Goal: Task Accomplishment & Management: Complete application form

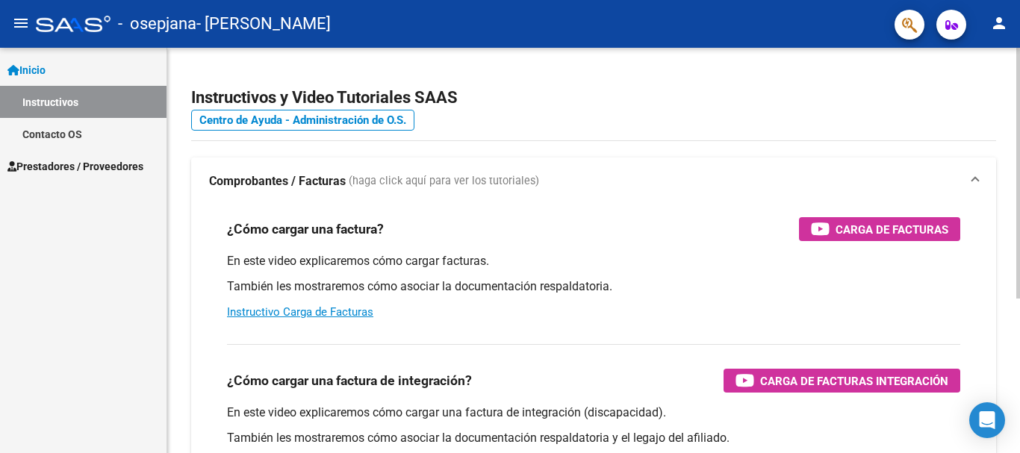
click at [877, 216] on div "¿Cómo cargar una factura? Carga de Facturas En este video explicaremos cómo car…" at bounding box center [593, 268] width 769 height 127
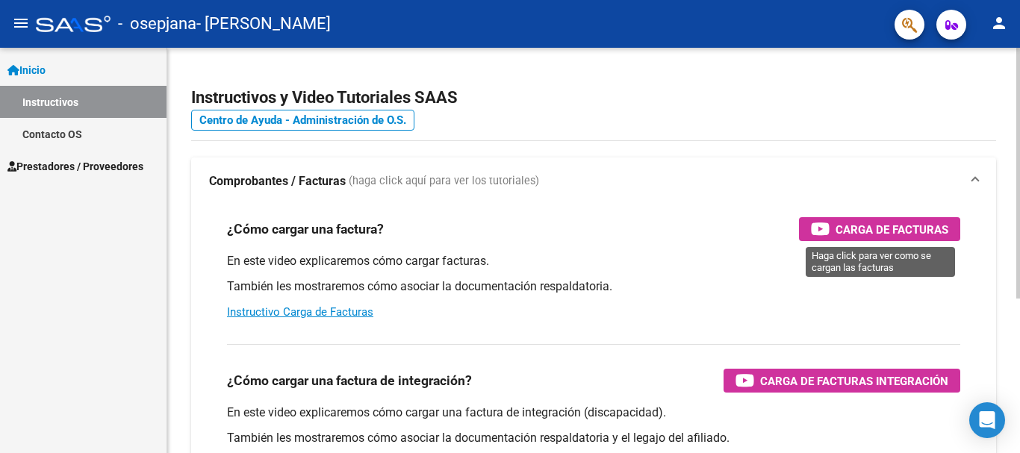
click at [878, 228] on span "Carga de Facturas" at bounding box center [891, 229] width 113 height 19
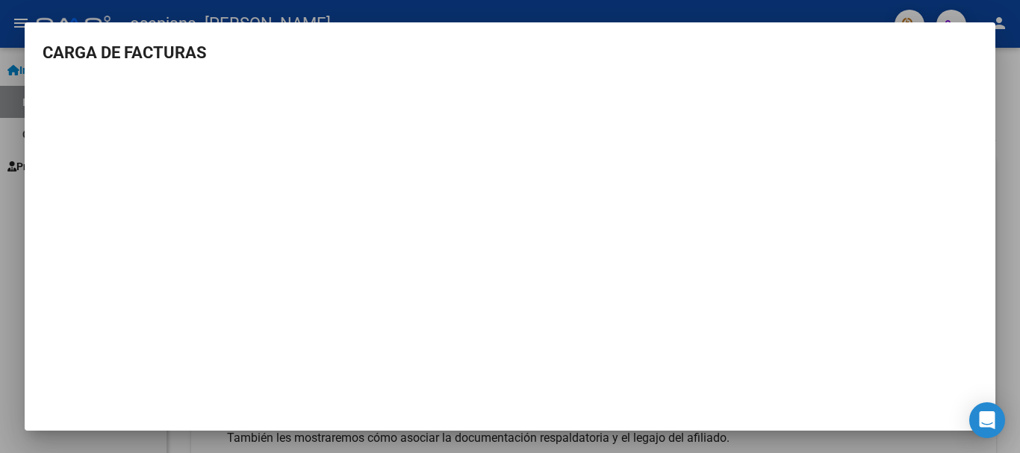
click at [858, 13] on div at bounding box center [510, 226] width 1020 height 453
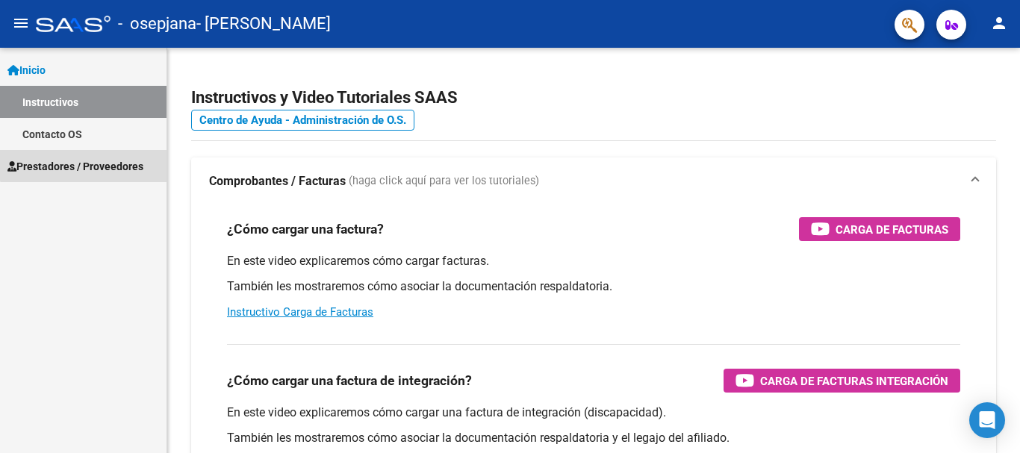
click at [96, 154] on link "Prestadores / Proveedores" at bounding box center [83, 166] width 166 height 32
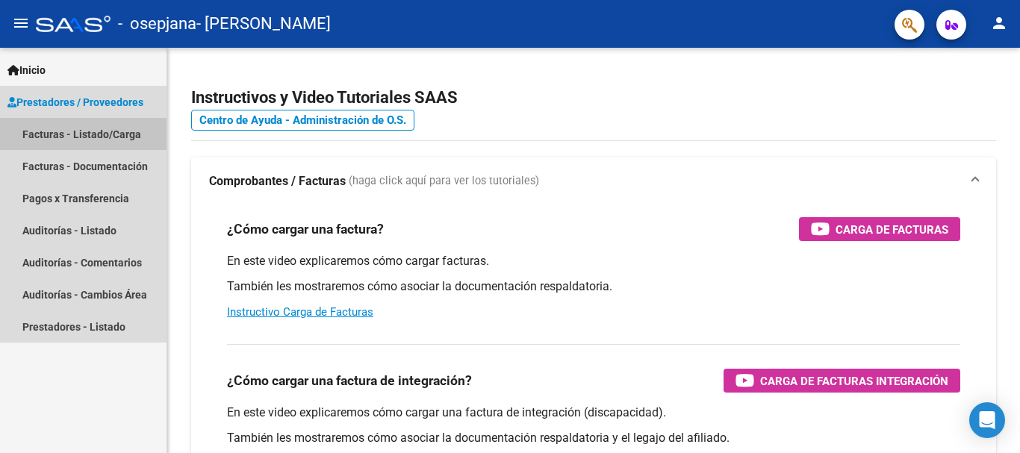
click at [69, 125] on link "Facturas - Listado/Carga" at bounding box center [83, 134] width 166 height 32
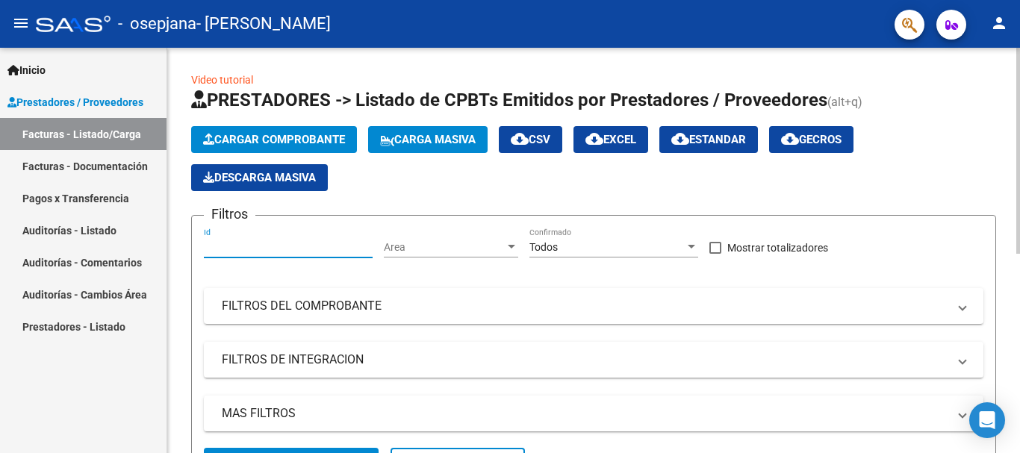
click at [253, 242] on input "Id" at bounding box center [288, 247] width 169 height 13
click at [426, 242] on span "Area" at bounding box center [444, 247] width 121 height 13
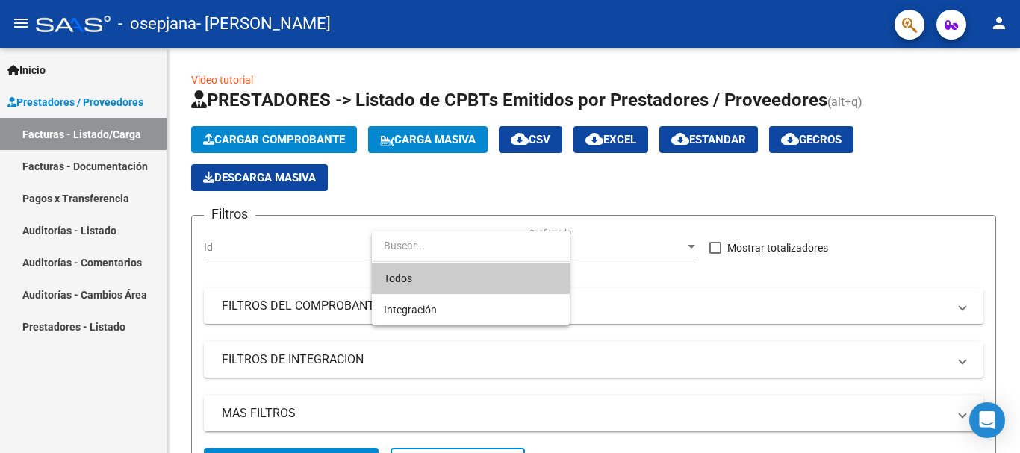
click at [302, 299] on div at bounding box center [510, 226] width 1020 height 453
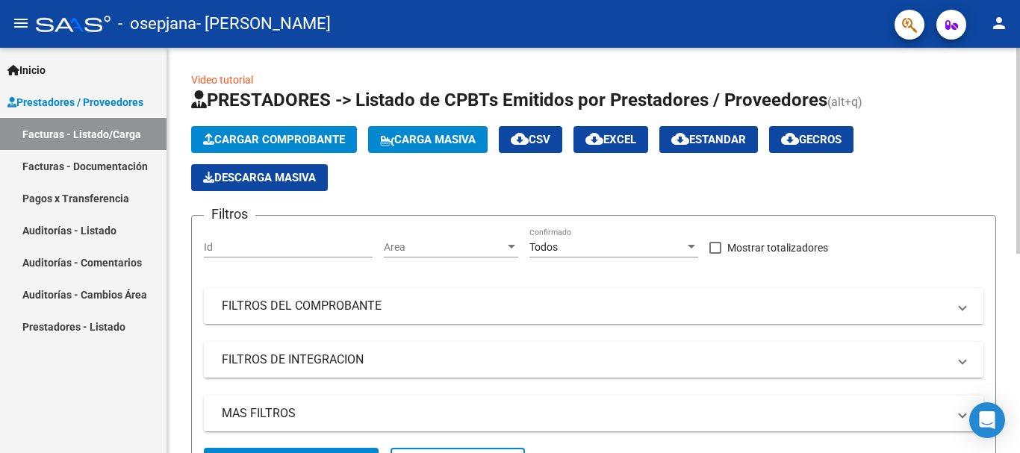
click at [317, 140] on span "Cargar Comprobante" at bounding box center [274, 139] width 142 height 13
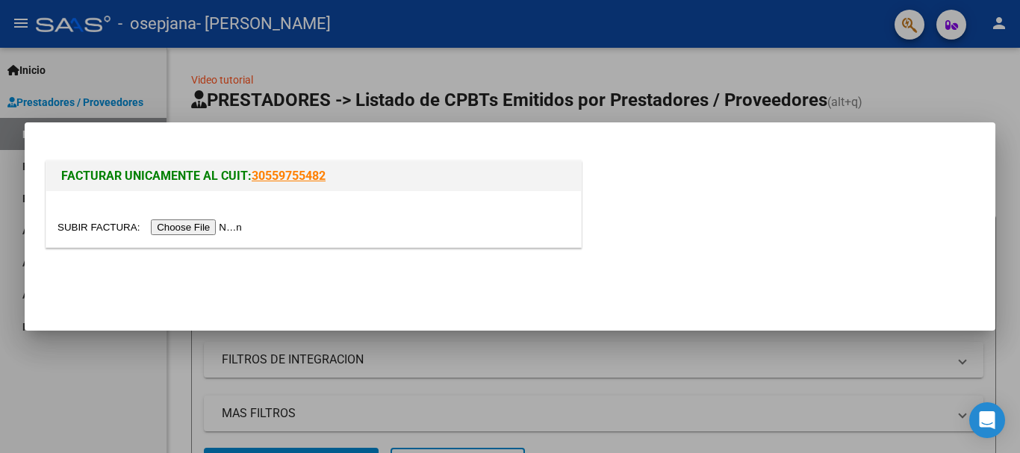
click at [188, 226] on input "file" at bounding box center [151, 227] width 189 height 16
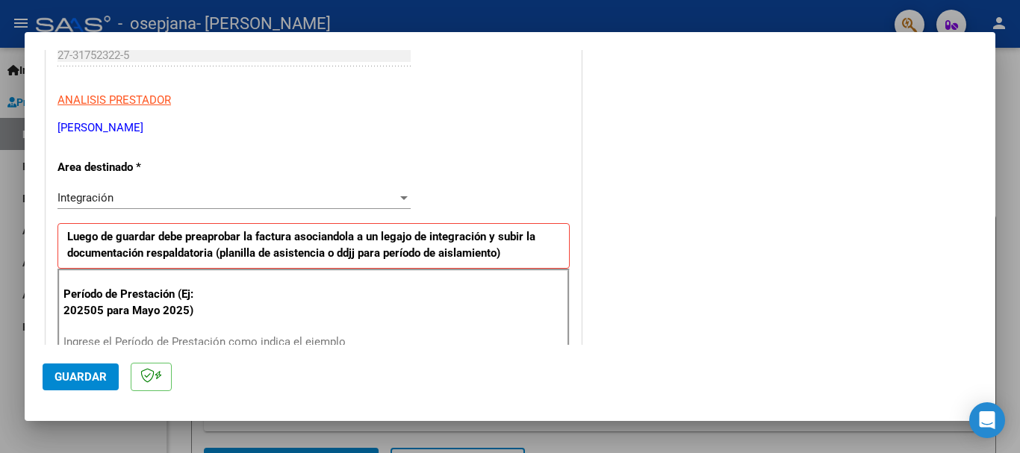
scroll to position [375, 0]
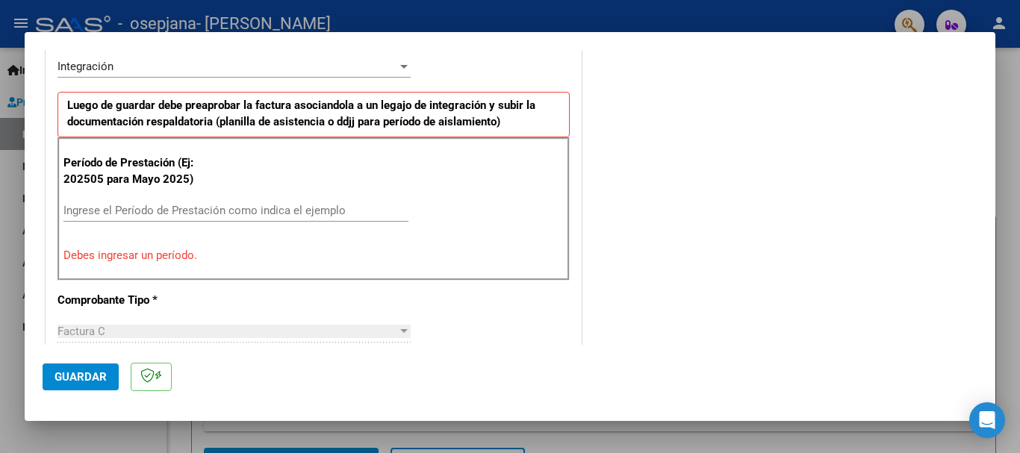
click at [202, 199] on div "Ingrese el Período de Prestación como indica el ejemplo" at bounding box center [235, 210] width 345 height 22
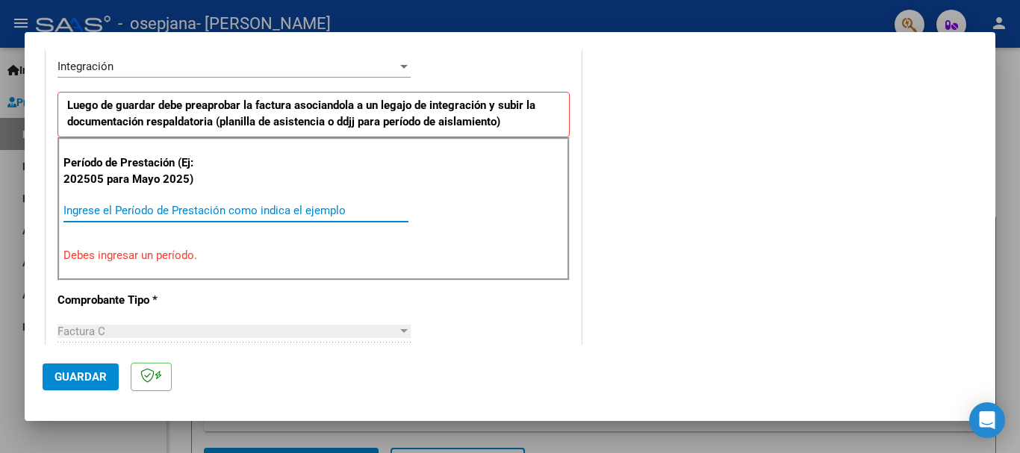
click at [190, 212] on input "Ingrese el Período de Prestación como indica el ejemplo" at bounding box center [235, 210] width 345 height 13
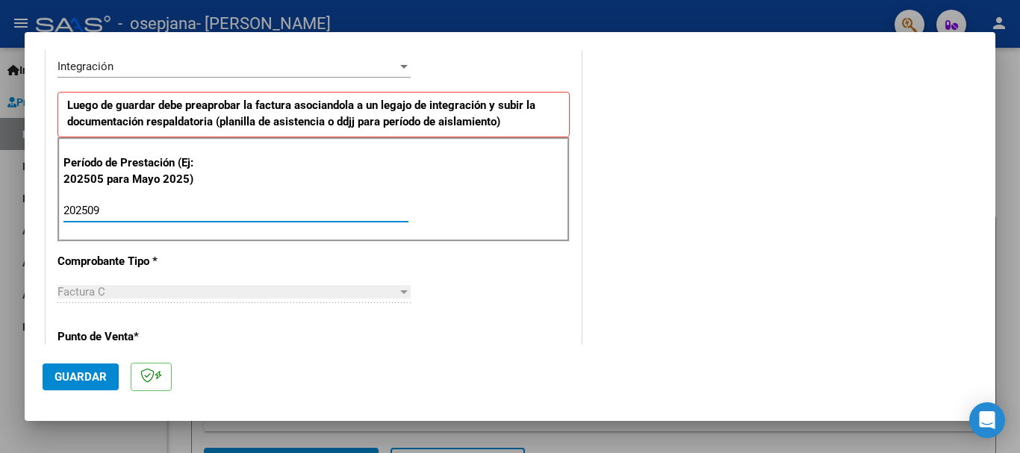
type input "202509"
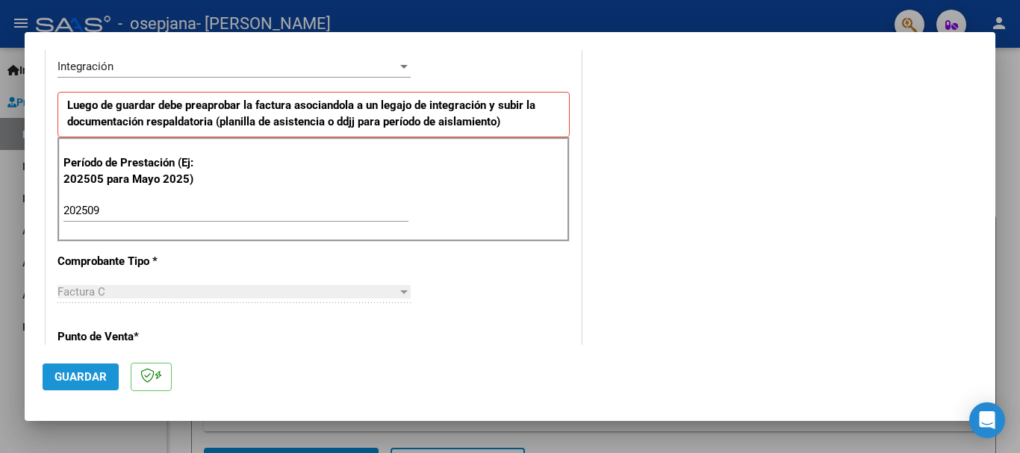
click at [95, 381] on span "Guardar" at bounding box center [80, 376] width 52 height 13
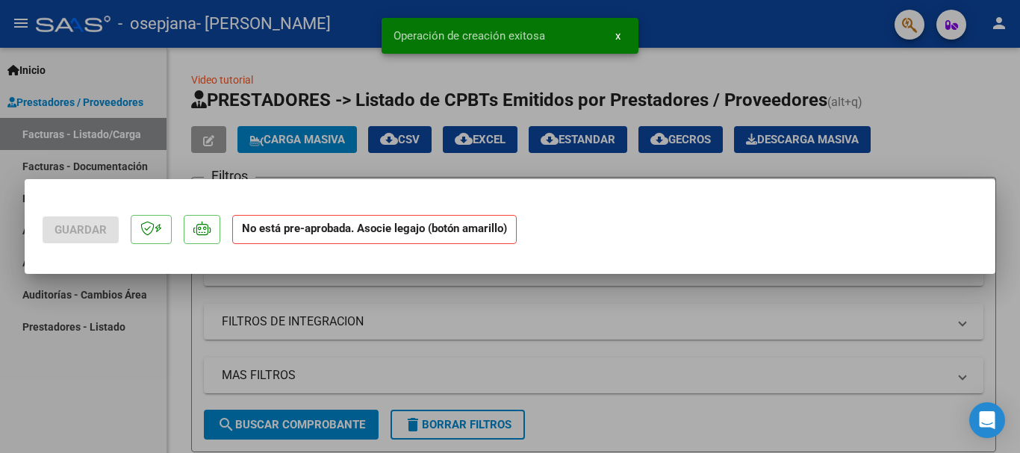
scroll to position [0, 0]
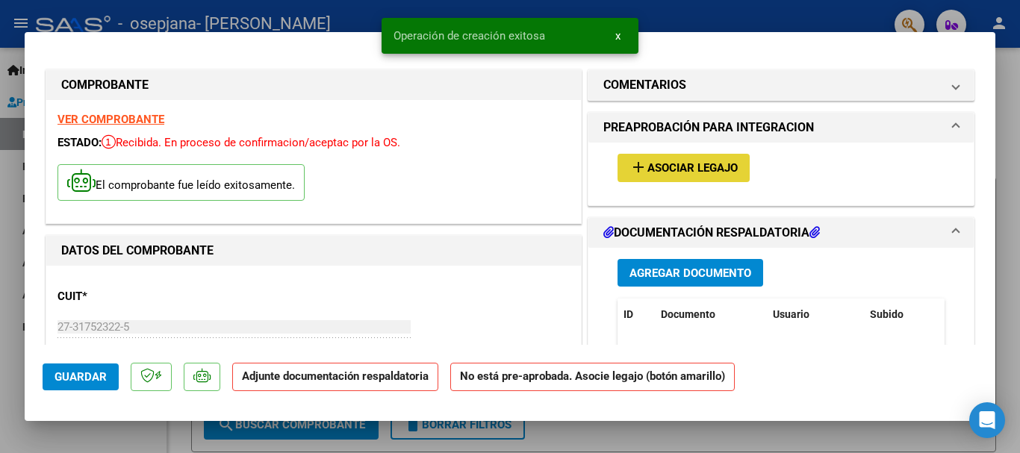
click at [688, 168] on span "Asociar Legajo" at bounding box center [692, 168] width 90 height 13
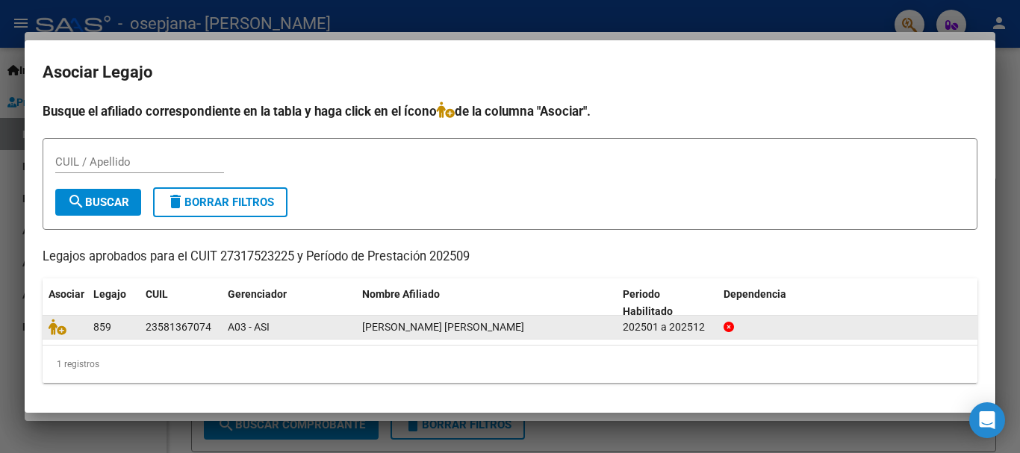
click at [166, 323] on div "23581367074" at bounding box center [179, 327] width 66 height 17
click at [56, 332] on icon at bounding box center [58, 327] width 18 height 16
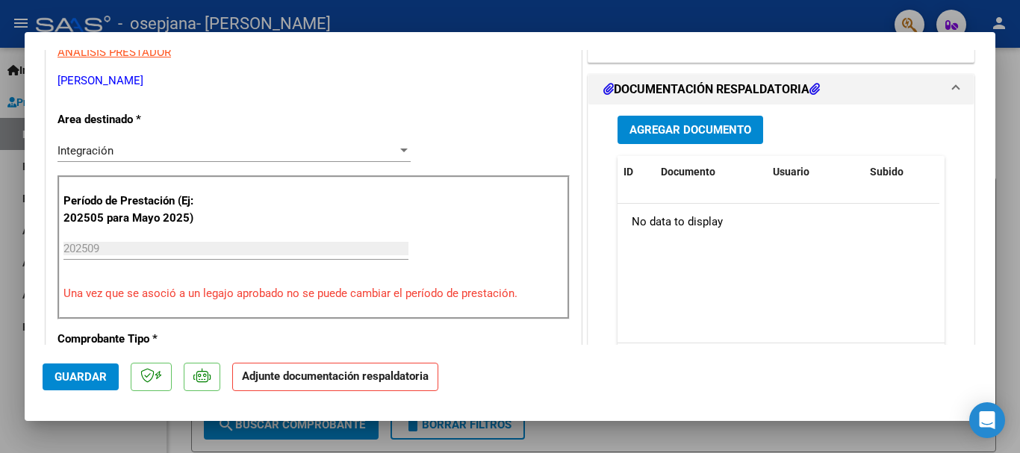
scroll to position [313, 0]
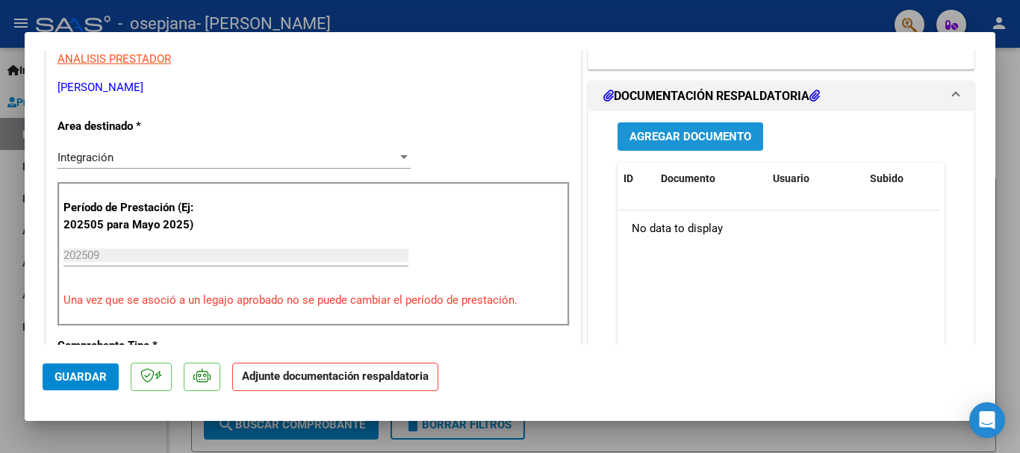
click at [719, 143] on span "Agregar Documento" at bounding box center [690, 137] width 122 height 13
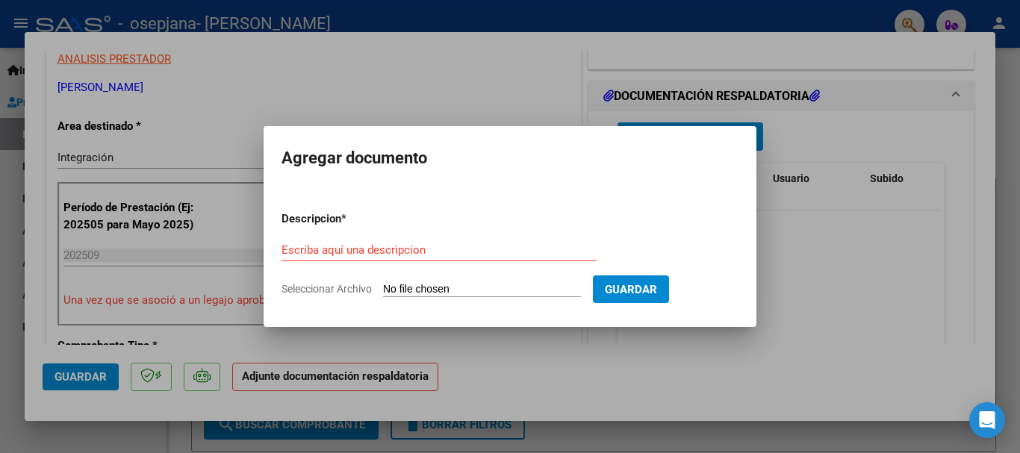
click at [467, 296] on input "Seleccionar Archivo" at bounding box center [482, 290] width 198 height 14
type input "C:\fakepath\Asistencia firmada [PERSON_NAME]-[DATE].pdf"
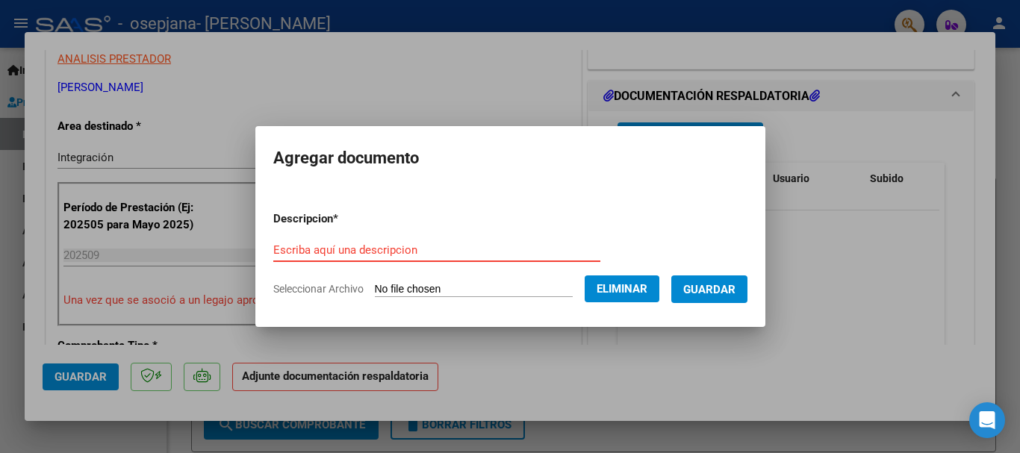
click at [308, 249] on input "Escriba aquí una descripcion" at bounding box center [436, 249] width 327 height 13
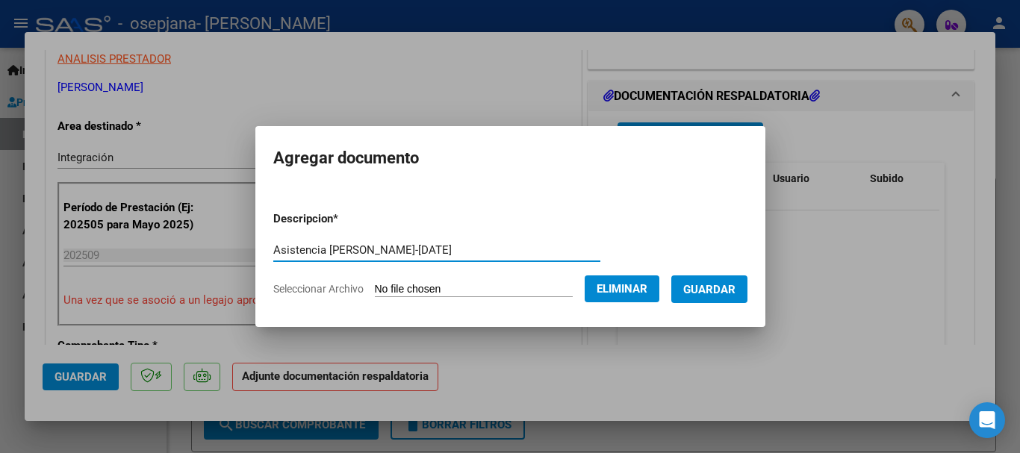
type input "Asistencia [PERSON_NAME]-[DATE]"
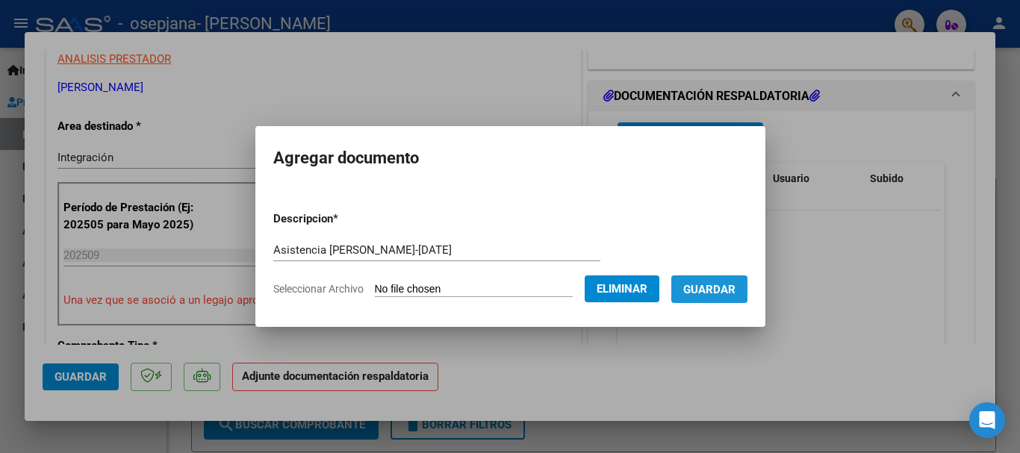
click at [719, 287] on span "Guardar" at bounding box center [709, 289] width 52 height 13
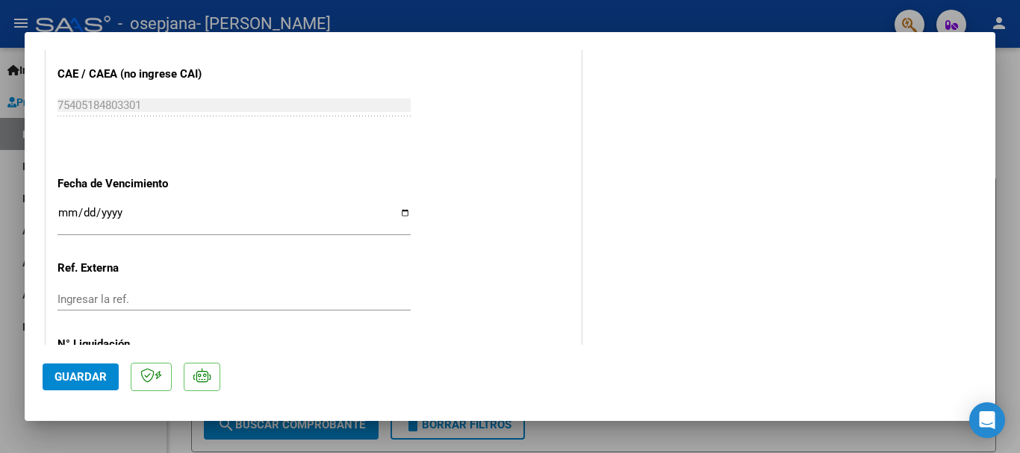
scroll to position [1041, 0]
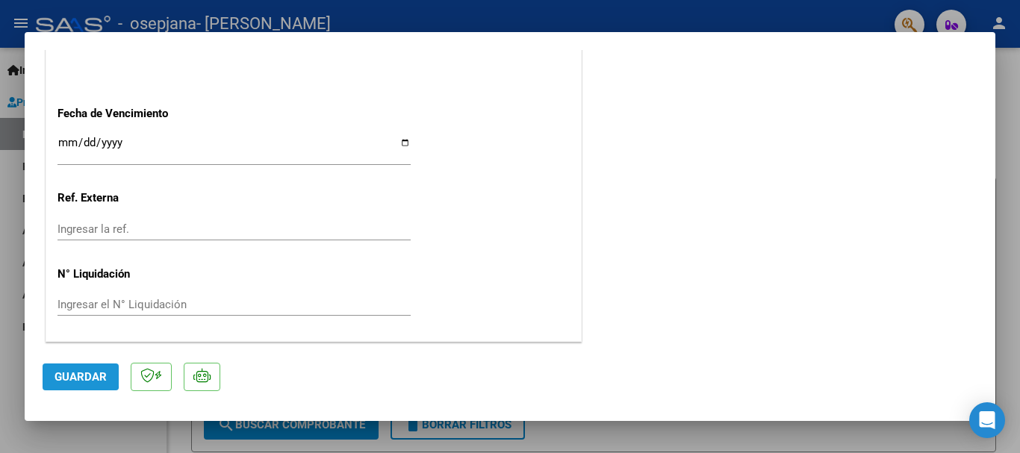
click at [63, 373] on span "Guardar" at bounding box center [80, 376] width 52 height 13
click at [343, 16] on div at bounding box center [510, 226] width 1020 height 453
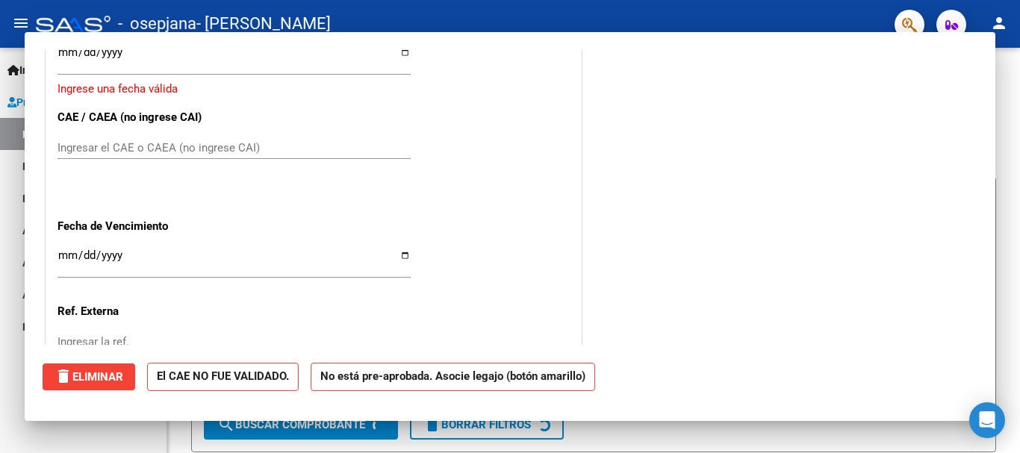
scroll to position [0, 0]
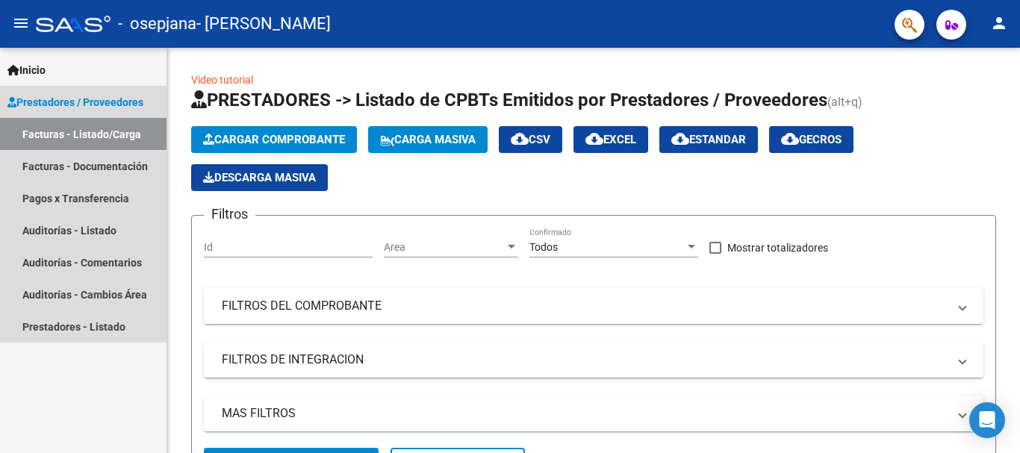
click at [88, 137] on link "Facturas - Listado/Carga" at bounding box center [83, 134] width 166 height 32
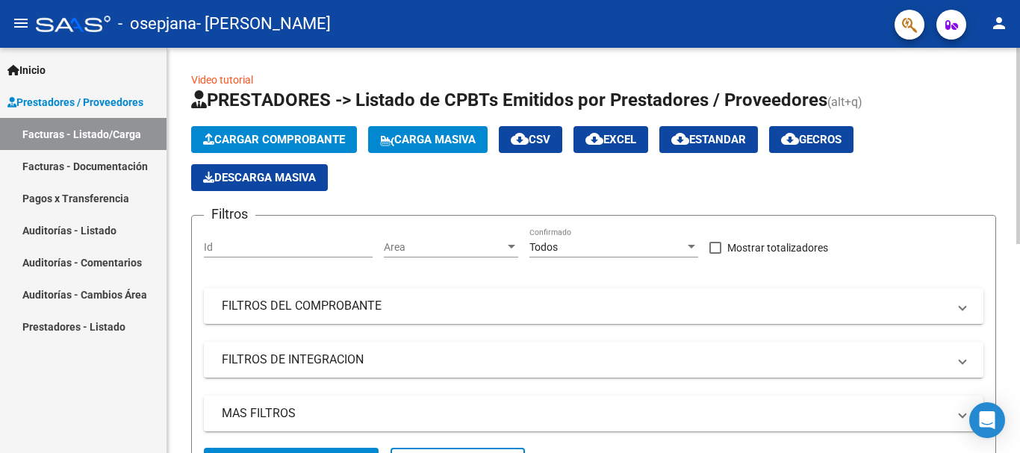
scroll to position [405, 0]
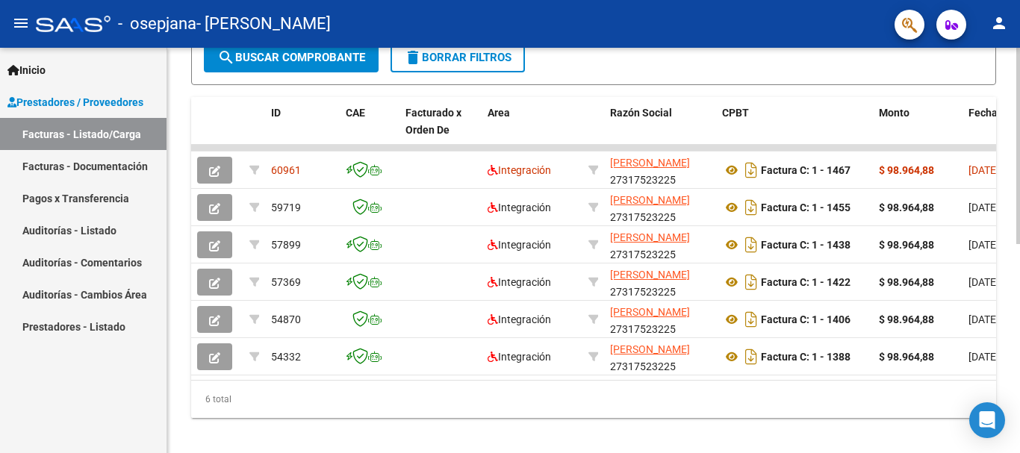
click at [1018, 297] on div at bounding box center [1018, 250] width 4 height 405
